Goal: Contribute content: Contribute content

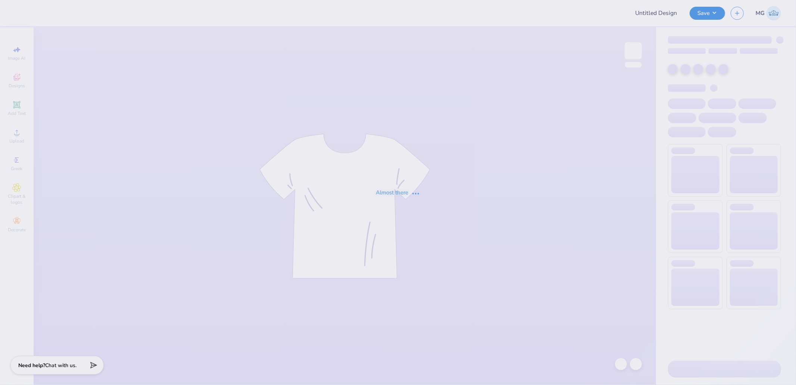
type input "phi sig gen merch v1"
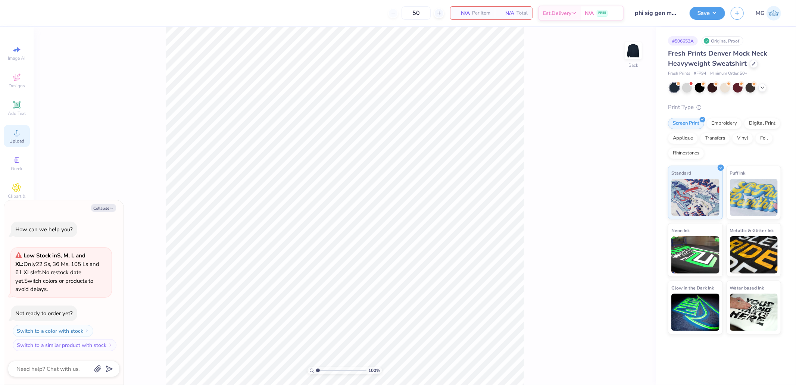
click at [20, 131] on icon at bounding box center [16, 132] width 9 height 9
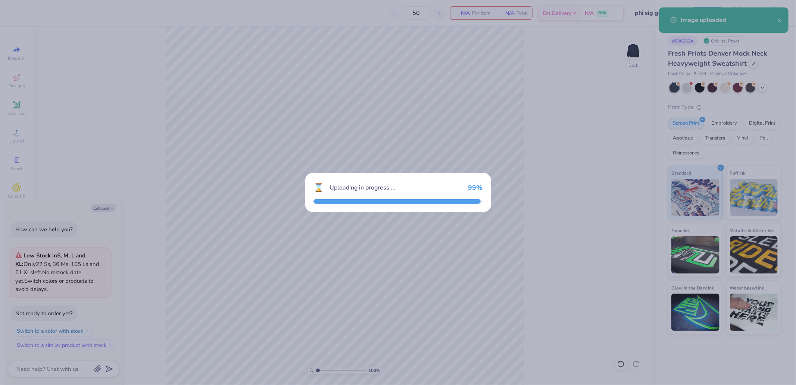
type textarea "x"
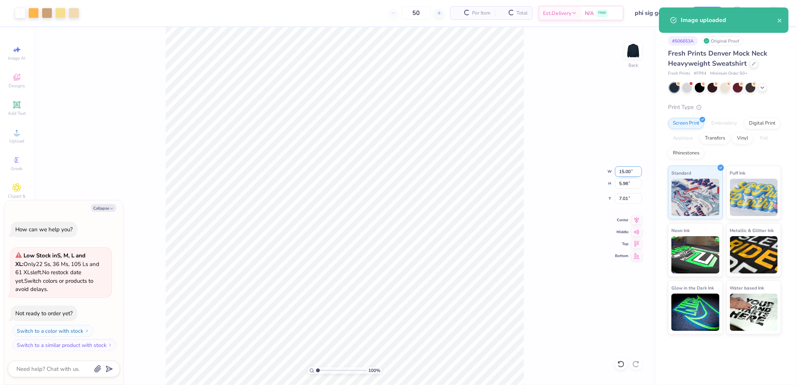
click at [618, 169] on input "15.00" at bounding box center [628, 171] width 27 height 10
type input "10"
type textarea "x"
type input "10.00"
type input "3.99"
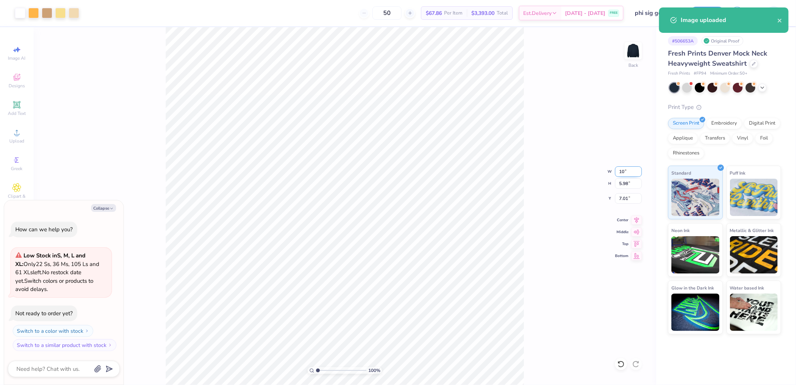
type input "8.01"
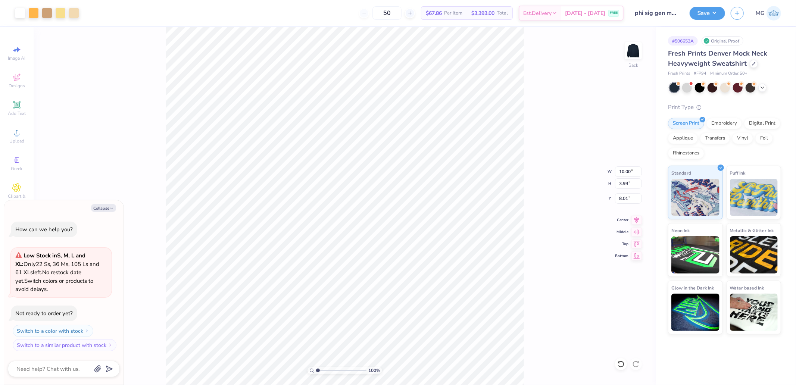
click at [635, 239] on div "100 % Back W 10.00 10.00 " H 3.99 3.99 " Y 8.01 8.01 " Center Middle Top Bottom" at bounding box center [345, 206] width 622 height 358
click at [636, 242] on icon at bounding box center [636, 242] width 10 height 9
type textarea "x"
click at [625, 202] on input "0.50" at bounding box center [628, 198] width 27 height 10
type input "3"
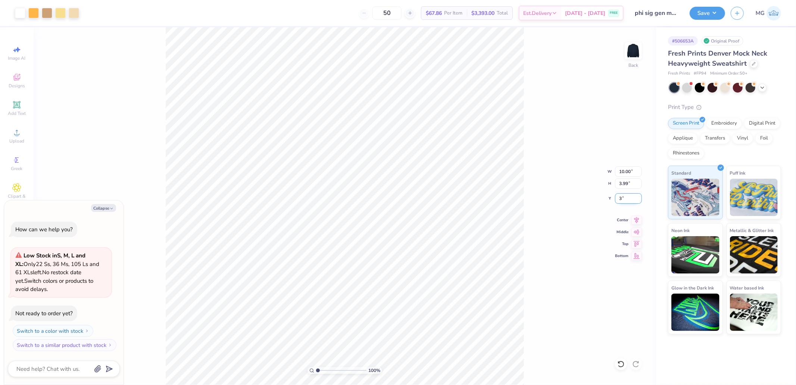
type textarea "x"
type input "3.00"
click at [697, 12] on button "Save" at bounding box center [706, 12] width 35 height 13
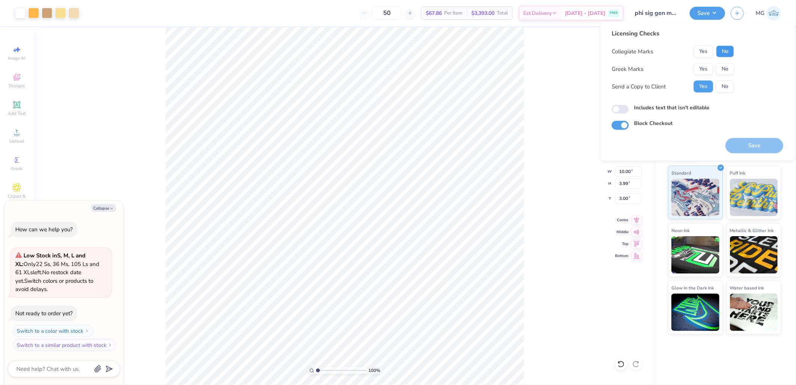
click at [732, 54] on button "No" at bounding box center [725, 52] width 18 height 12
drag, startPoint x: 710, startPoint y: 61, endPoint x: 708, endPoint y: 65, distance: 3.8
click at [709, 63] on div "Collegiate Marks Yes No Greek Marks Yes No Send a Copy to Client Yes No" at bounding box center [672, 69] width 122 height 47
click at [708, 65] on button "Yes" at bounding box center [702, 69] width 19 height 12
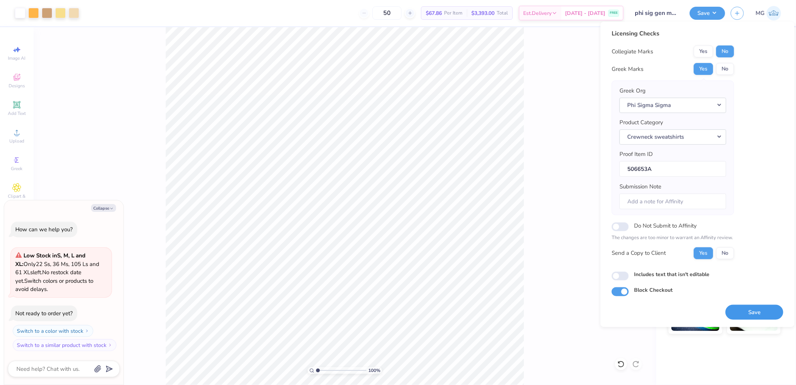
click at [755, 313] on button "Save" at bounding box center [754, 311] width 58 height 15
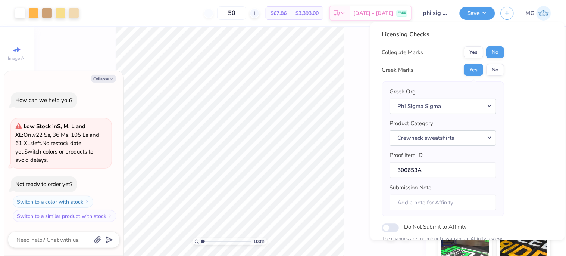
type textarea "x"
